Goal: Task Accomplishment & Management: Manage account settings

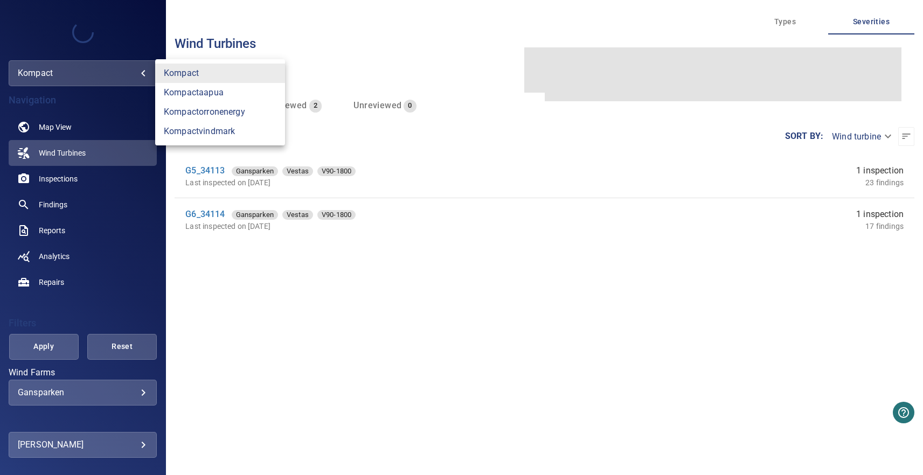
click at [97, 81] on body "**********" at bounding box center [461, 237] width 923 height 475
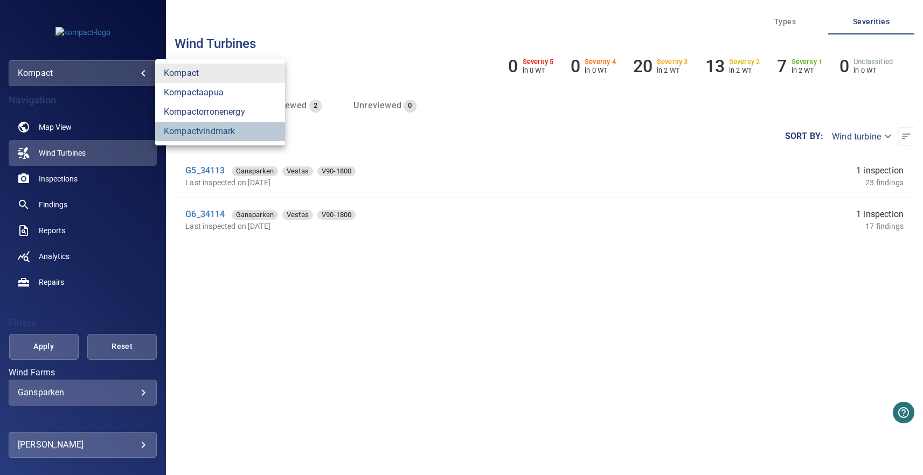
click at [212, 129] on link "kompactvindmark" at bounding box center [220, 131] width 130 height 19
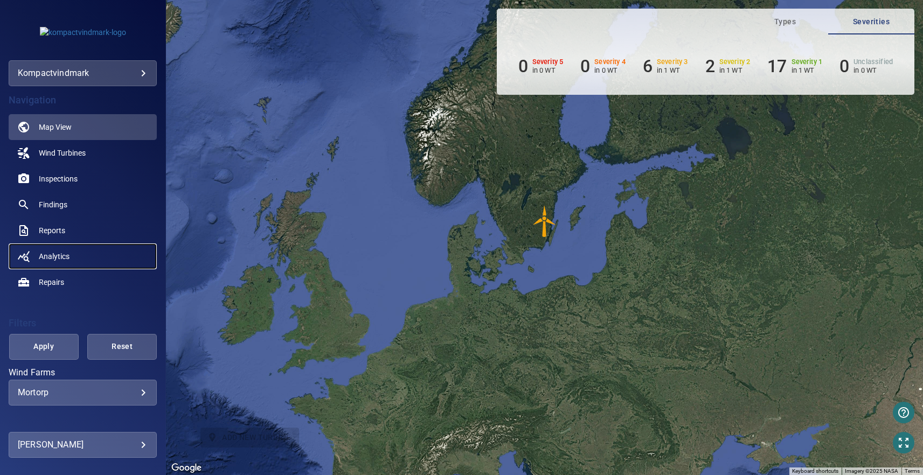
click at [62, 258] on span "Analytics" at bounding box center [54, 256] width 31 height 11
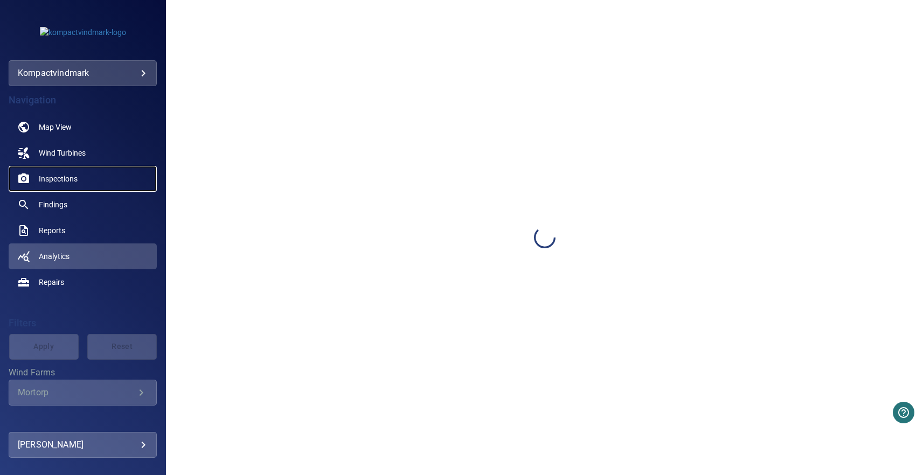
click at [57, 179] on span "Inspections" at bounding box center [58, 178] width 39 height 11
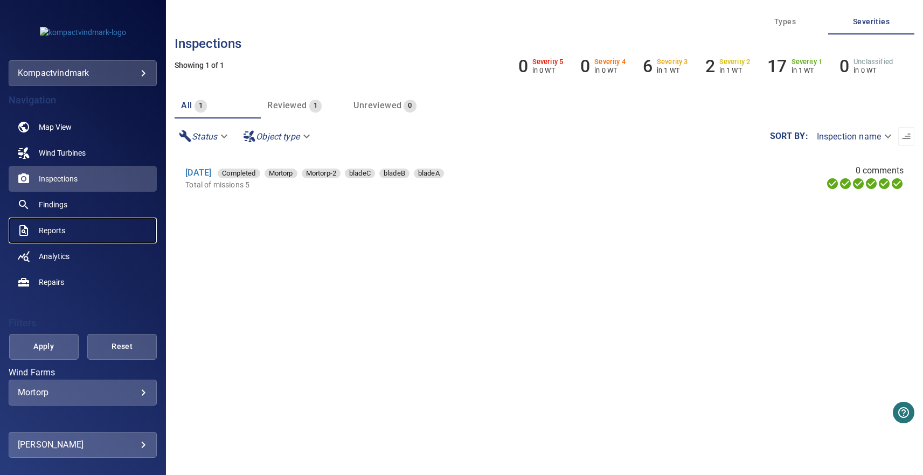
click at [61, 231] on span "Reports" at bounding box center [52, 230] width 26 height 11
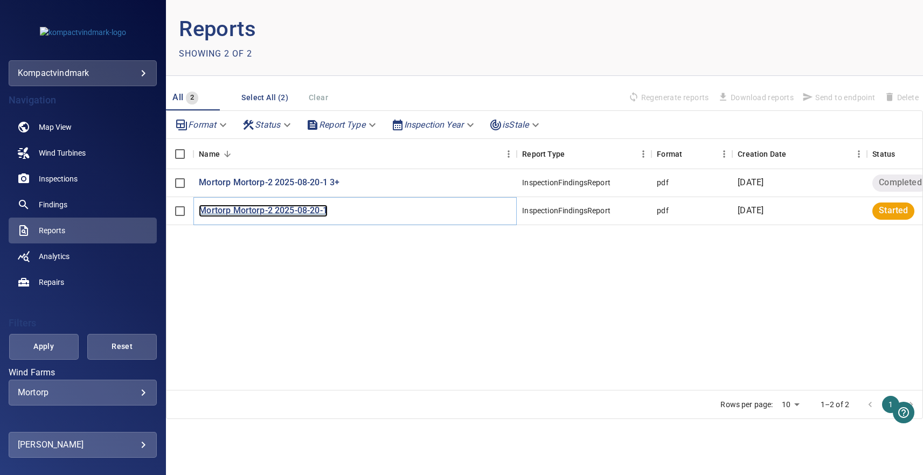
click at [295, 210] on p "Mortorp Mortorp-2 2025-08-20-1" at bounding box center [263, 211] width 129 height 12
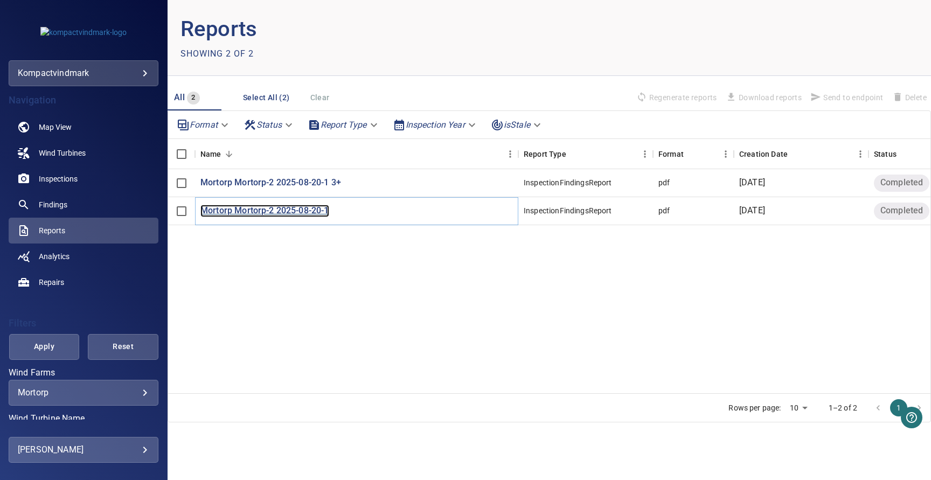
click at [304, 210] on p "Mortorp Mortorp-2 2025-08-20-1" at bounding box center [264, 211] width 129 height 12
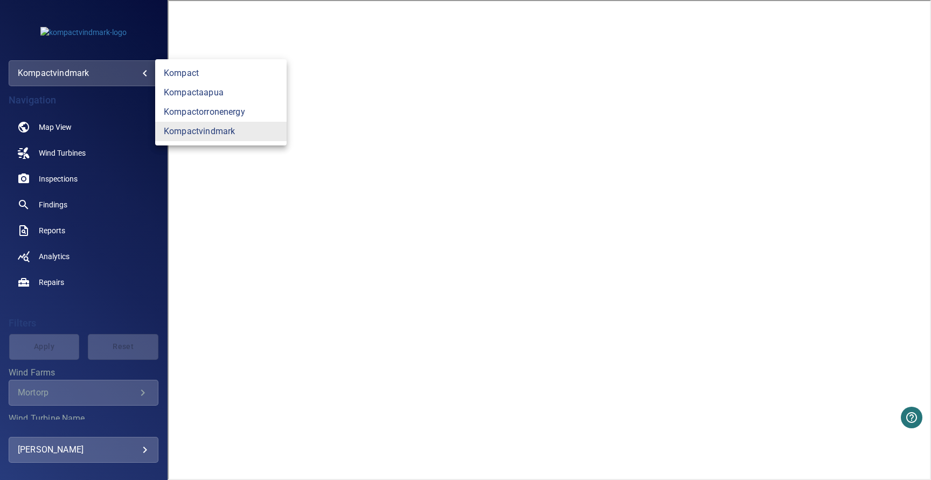
click at [89, 68] on body "**********" at bounding box center [465, 240] width 931 height 480
click at [872, 17] on div at bounding box center [465, 240] width 931 height 480
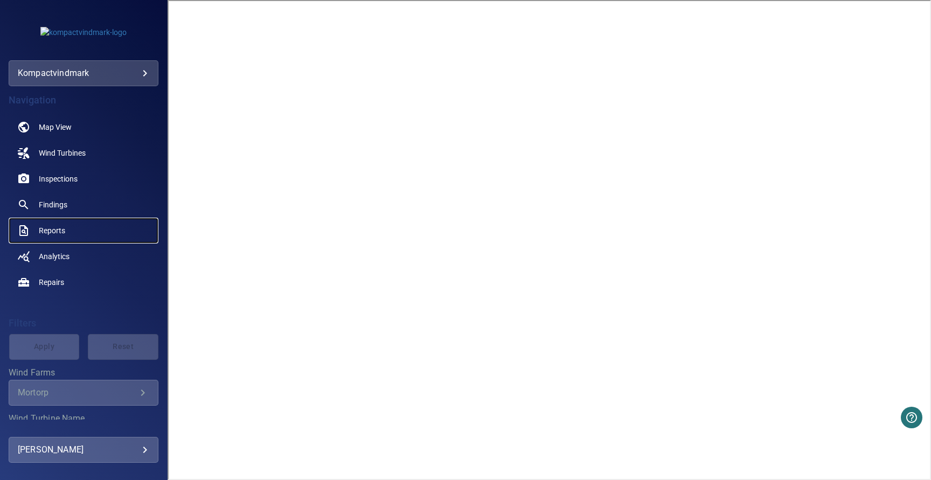
click at [60, 227] on span "Reports" at bounding box center [52, 230] width 26 height 11
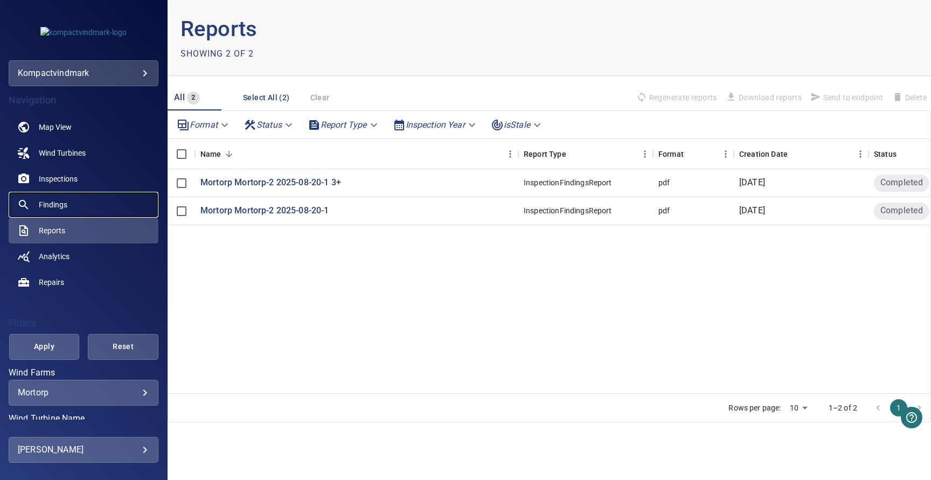
click at [69, 203] on link "Findings" at bounding box center [84, 205] width 150 height 26
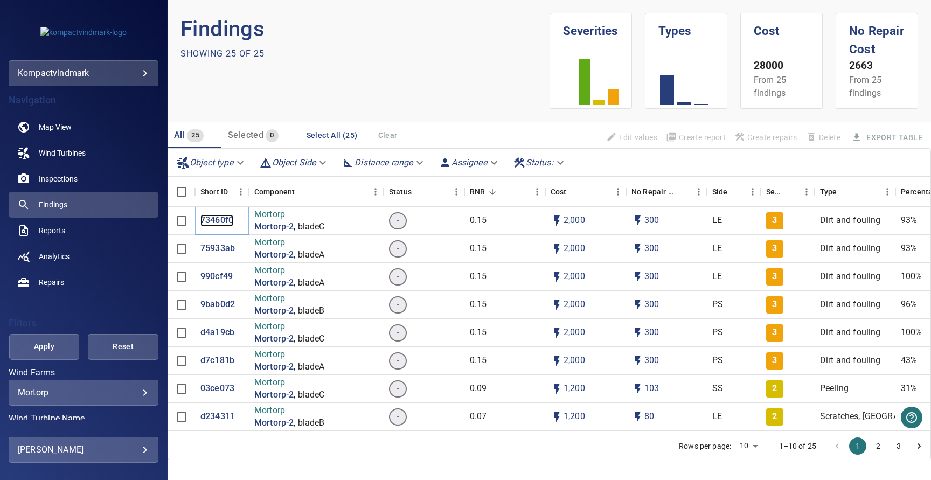
click at [219, 218] on p "73460f0" at bounding box center [216, 220] width 33 height 12
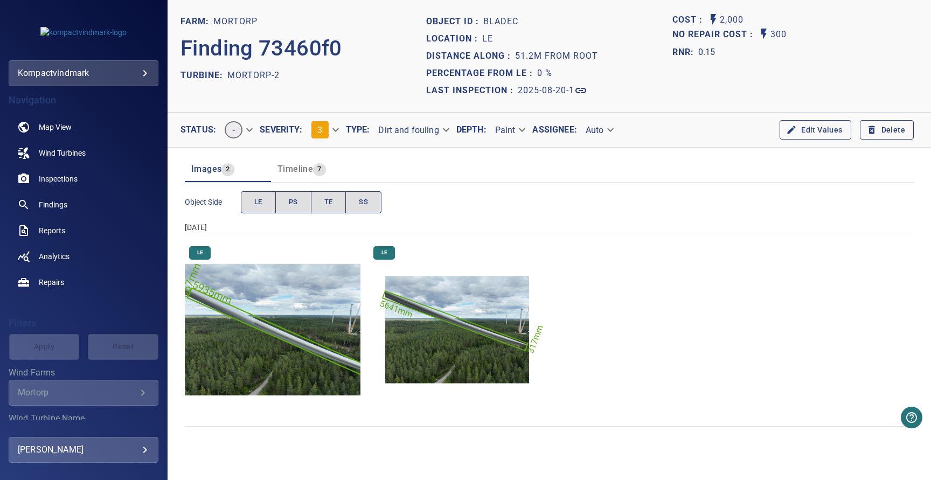
click at [332, 126] on body "**********" at bounding box center [465, 240] width 931 height 480
click at [326, 88] on li "1" at bounding box center [334, 90] width 65 height 19
click at [302, 333] on img "Mortorp/Mortorp-2/2025-08-20-1/2025-08-20-4/image106wp116.jpg" at bounding box center [273, 330] width 176 height 176
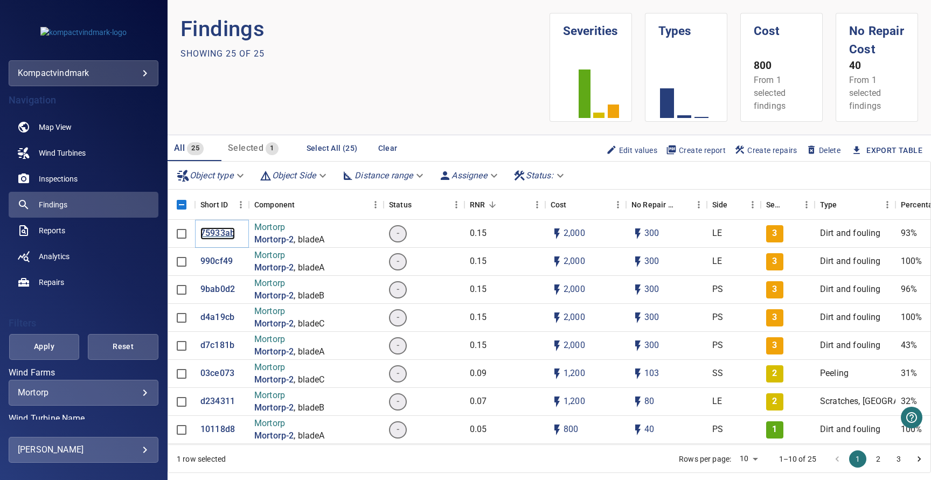
click at [214, 235] on p "75933ab" at bounding box center [217, 233] width 34 height 12
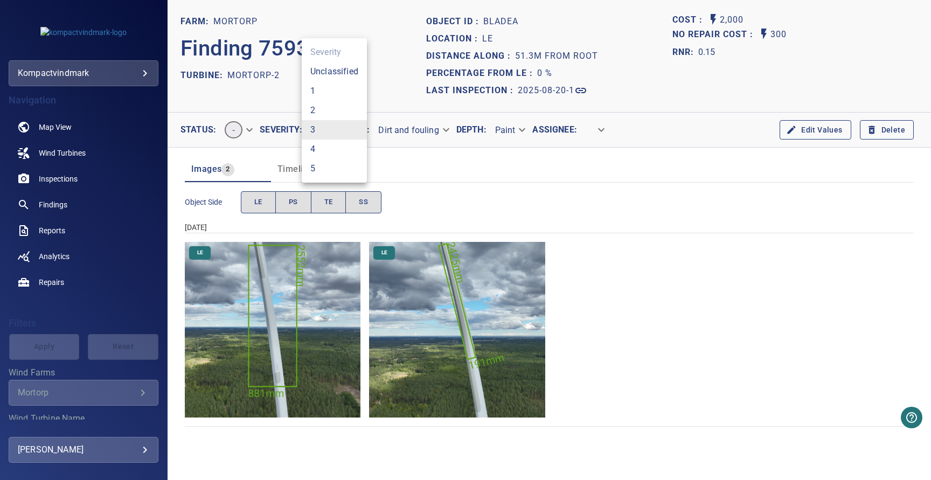
click at [330, 134] on body "**********" at bounding box center [465, 240] width 931 height 480
click at [325, 89] on li "1" at bounding box center [334, 90] width 65 height 19
click at [711, 200] on div "Object Side LE PS TE SS" at bounding box center [549, 202] width 729 height 31
click at [679, 266] on div "LE LE" at bounding box center [549, 330] width 729 height 176
click at [797, 131] on icon "button" at bounding box center [791, 129] width 11 height 11
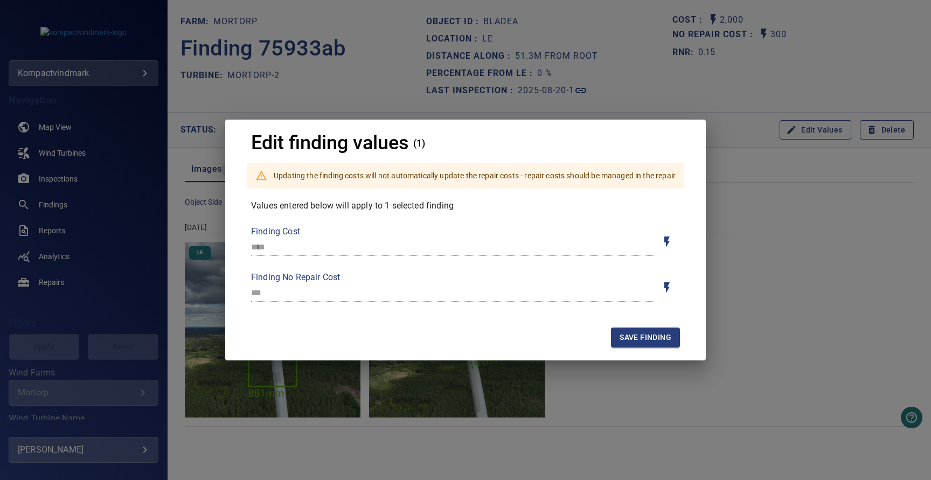
click at [823, 255] on div "Edit finding values (1) Updating the finding costs will not automatically updat…" at bounding box center [465, 240] width 931 height 480
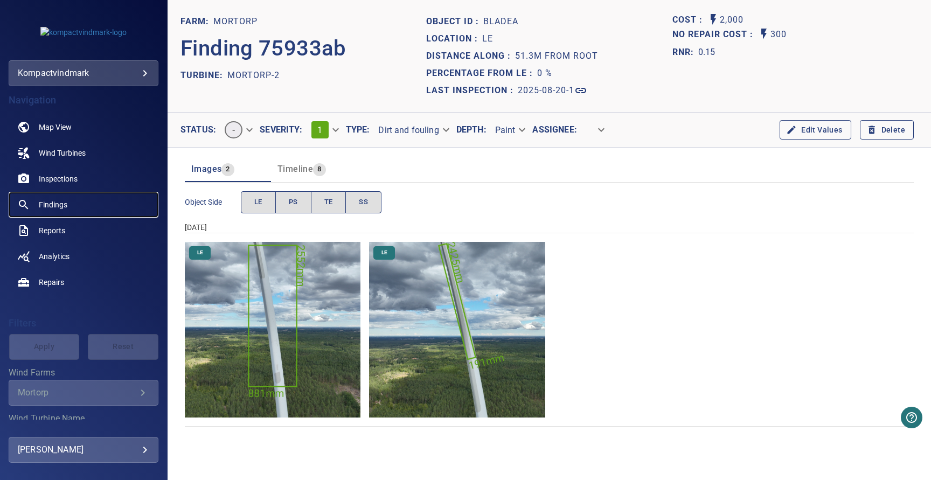
click at [57, 204] on span "Findings" at bounding box center [53, 204] width 29 height 11
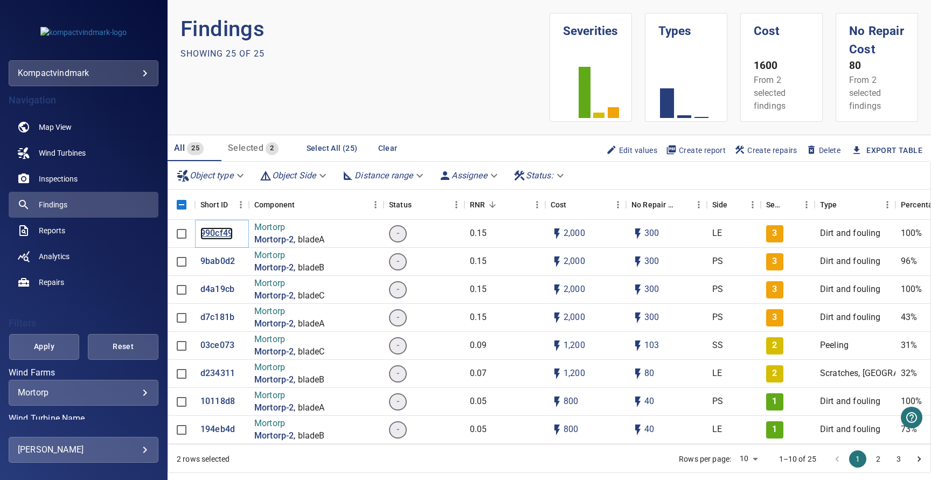
click at [229, 231] on p "990cf49" at bounding box center [216, 233] width 32 height 12
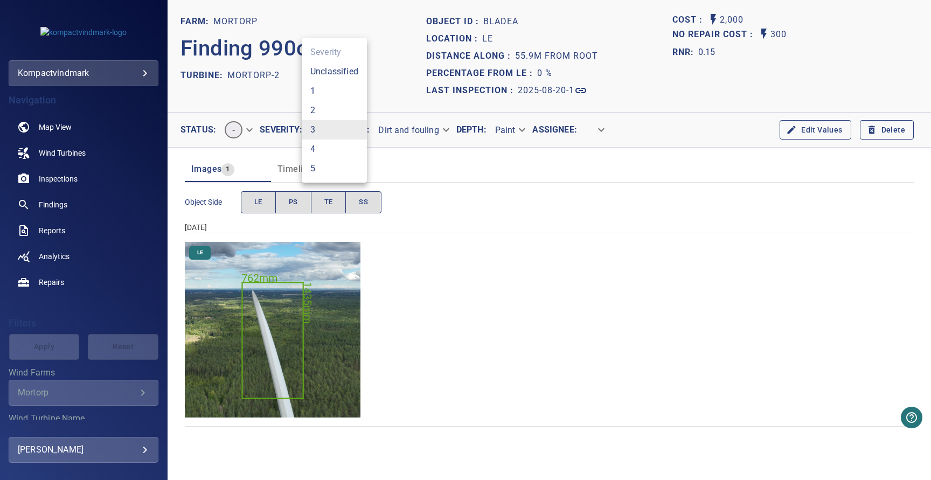
click at [318, 127] on body "**********" at bounding box center [465, 240] width 931 height 480
click at [328, 92] on li "1" at bounding box center [334, 90] width 65 height 19
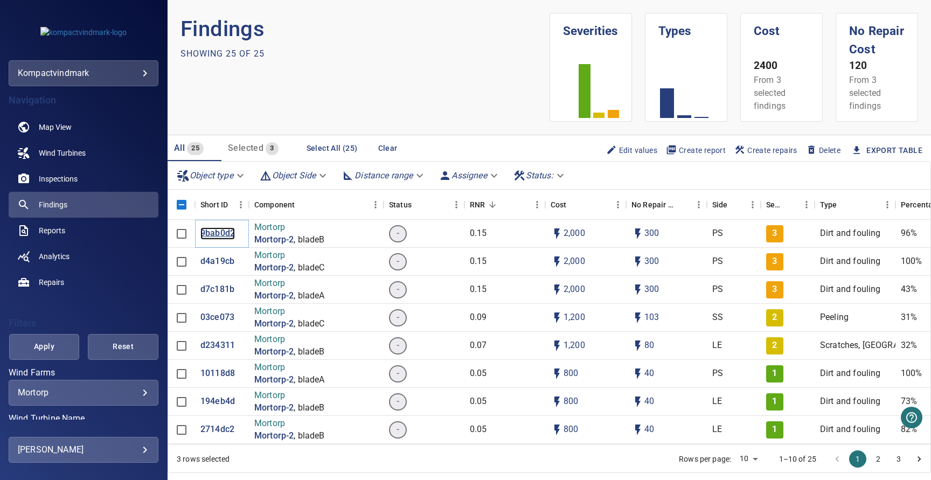
click at [226, 233] on p "9bab0d2" at bounding box center [217, 233] width 34 height 12
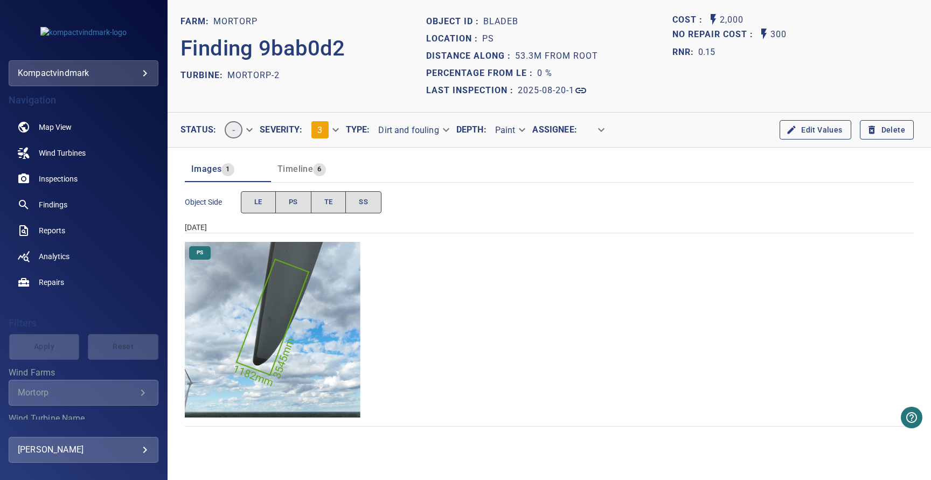
click at [332, 127] on body "**********" at bounding box center [465, 240] width 931 height 480
click at [328, 91] on li "1" at bounding box center [334, 90] width 65 height 19
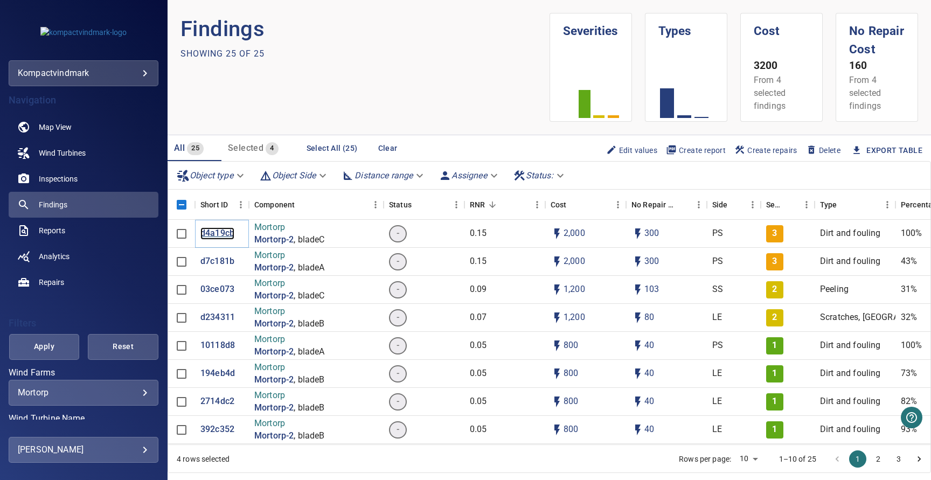
click at [226, 234] on p "d4a19cb" at bounding box center [217, 233] width 34 height 12
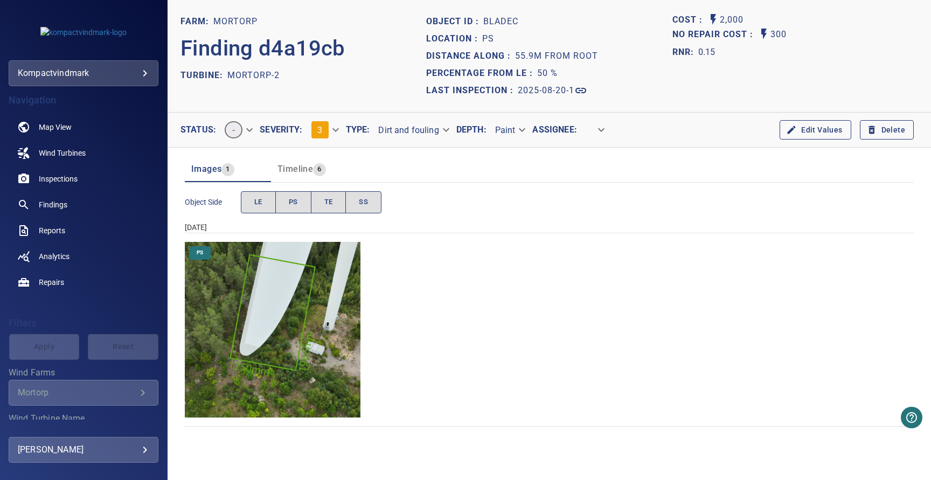
click at [331, 135] on body "**********" at bounding box center [465, 240] width 931 height 480
click at [325, 93] on li "1" at bounding box center [334, 90] width 65 height 19
click at [324, 300] on img "Mortorp/Mortorp-2/2025-08-20-1/2025-08-20-5/image4wp6.jpg" at bounding box center [273, 330] width 176 height 176
click at [53, 203] on span "Findings" at bounding box center [53, 204] width 29 height 11
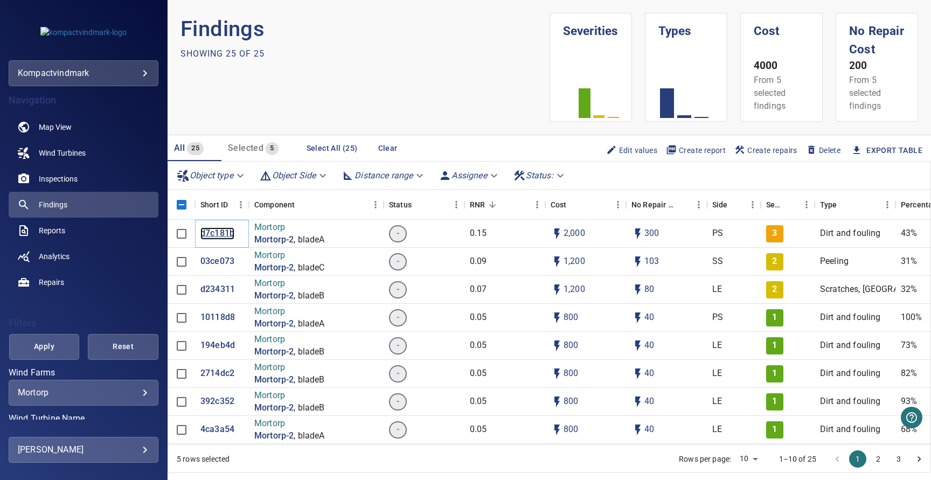
click at [215, 233] on p "d7c181b" at bounding box center [217, 233] width 34 height 12
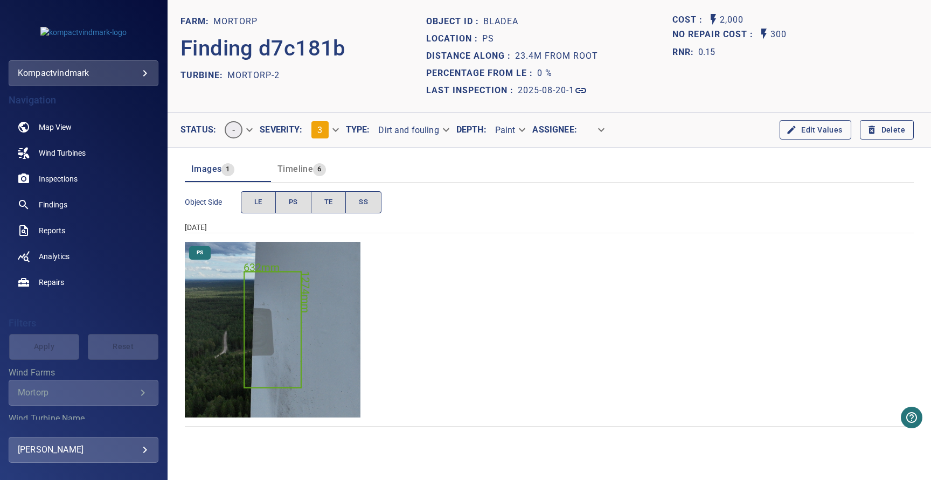
click at [332, 131] on body "**********" at bounding box center [465, 240] width 931 height 480
click at [322, 94] on li "1" at bounding box center [334, 90] width 65 height 19
click at [283, 305] on img "Mortorp/Mortorp-2/2025-08-20-1/2025-08-20-4/image37wp41.jpg" at bounding box center [273, 330] width 176 height 176
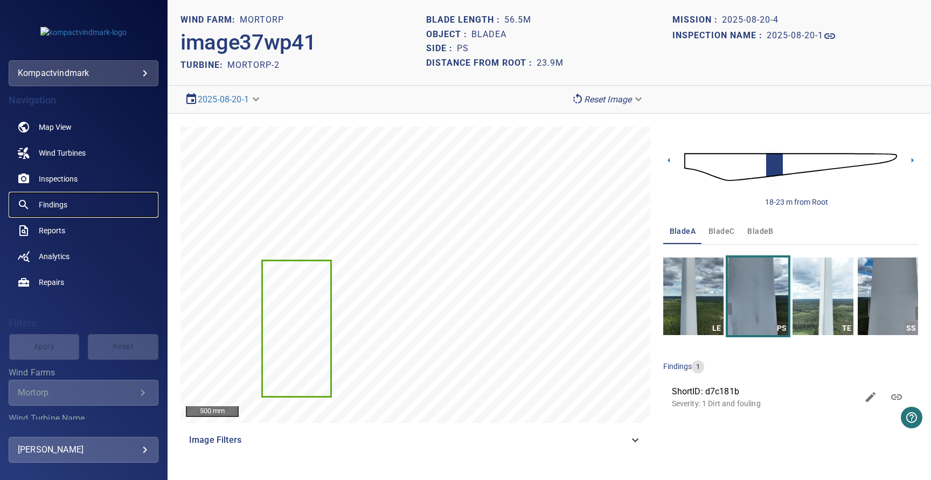
click at [57, 206] on span "Findings" at bounding box center [53, 204] width 29 height 11
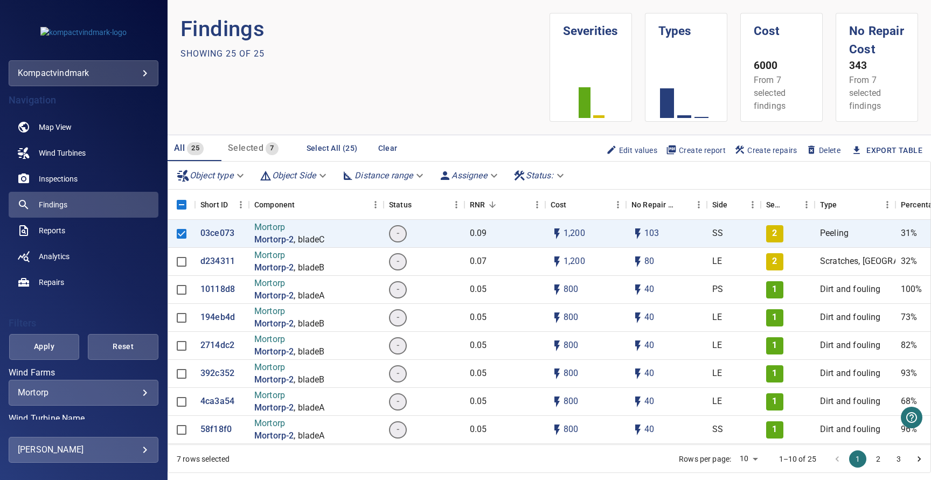
click at [823, 145] on span "Delete" at bounding box center [823, 150] width 34 height 12
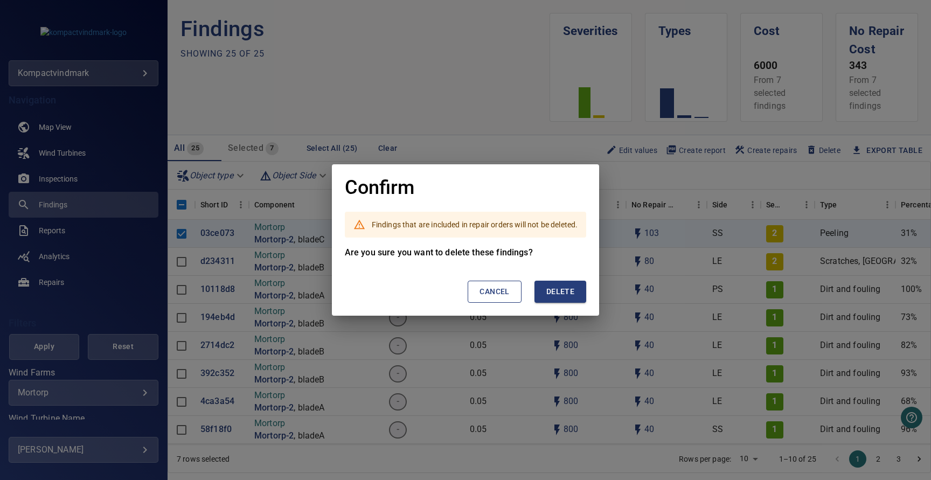
click at [567, 289] on span "Delete" at bounding box center [560, 291] width 28 height 13
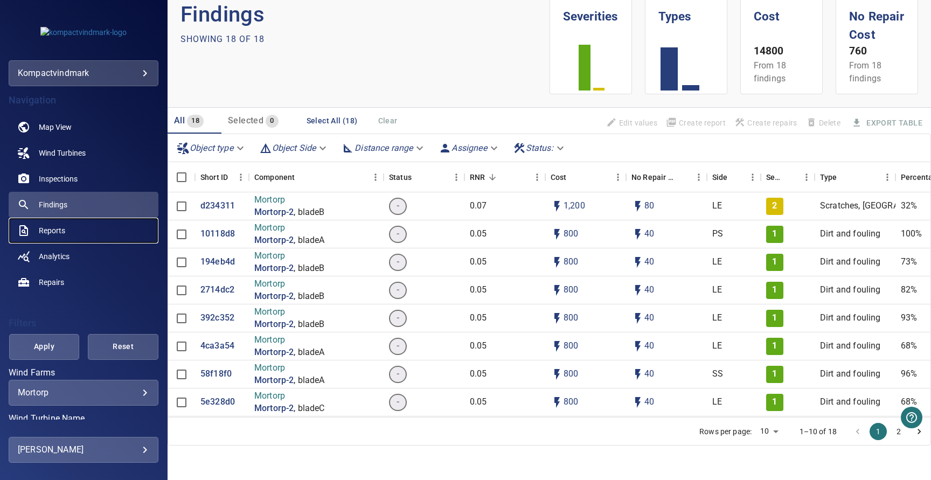
click at [61, 227] on span "Reports" at bounding box center [52, 230] width 26 height 11
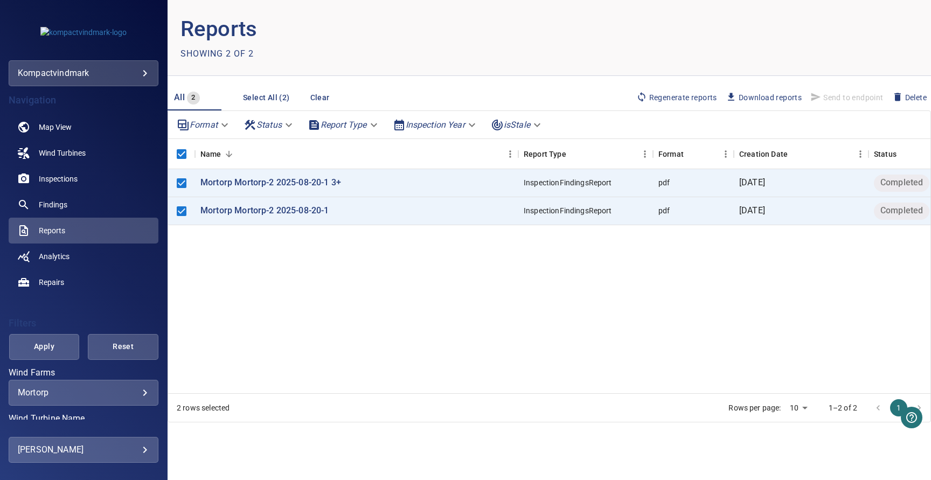
click at [680, 96] on span "Regenerate reports" at bounding box center [676, 98] width 81 height 12
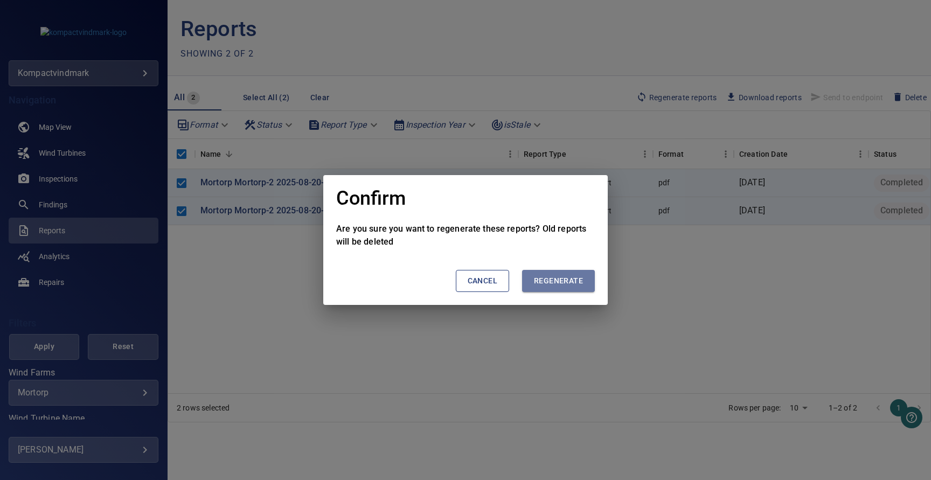
click at [550, 280] on span "Regenerate" at bounding box center [558, 280] width 49 height 13
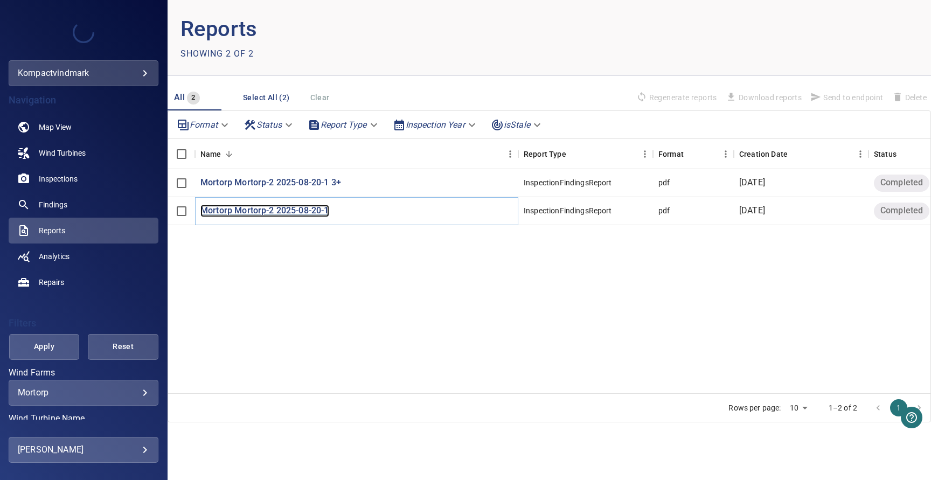
click at [294, 211] on p "Mortorp Mortorp-2 2025-08-20-1" at bounding box center [264, 211] width 129 height 12
